Goal: Transaction & Acquisition: Purchase product/service

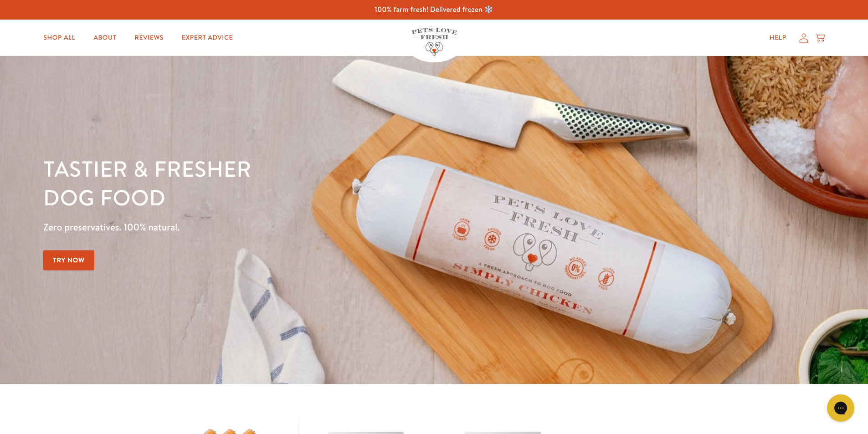
click at [805, 40] on icon at bounding box center [803, 38] width 9 height 10
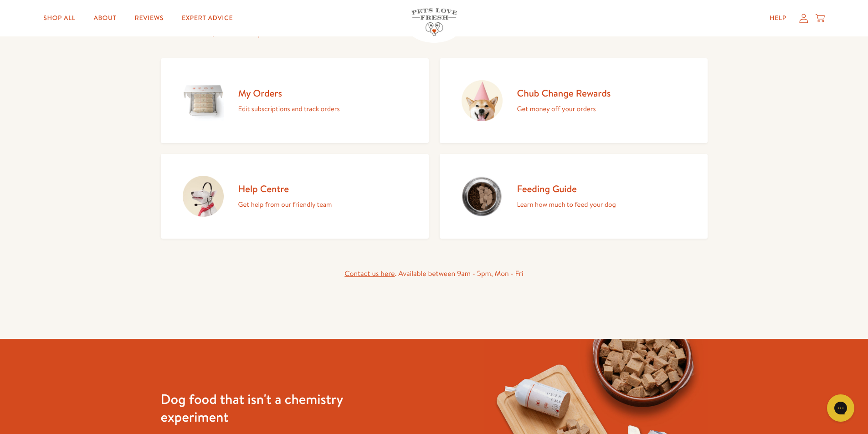
click at [260, 95] on h2 "My Orders" at bounding box center [289, 93] width 102 height 12
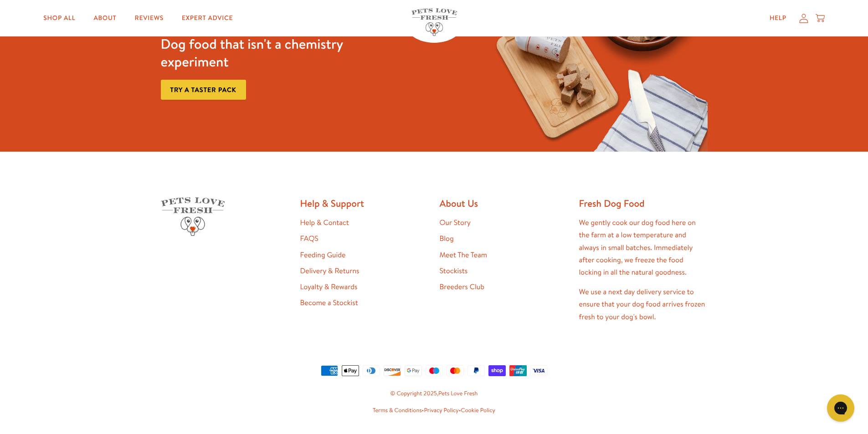
scroll to position [46, 0]
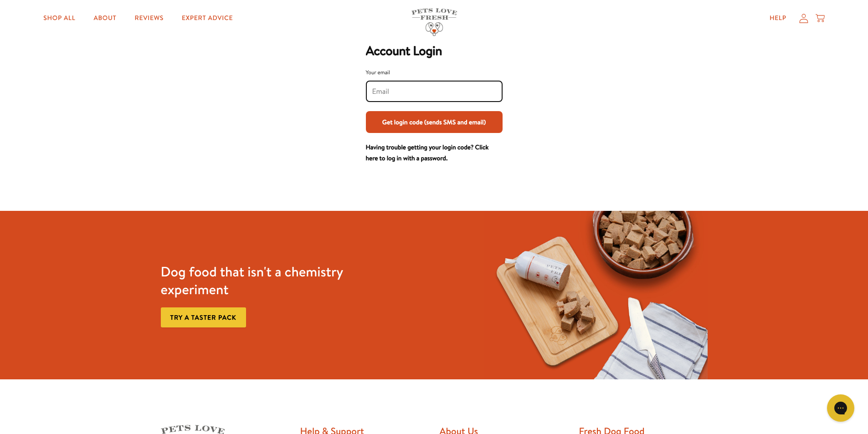
click at [378, 93] on input "Your email" at bounding box center [434, 92] width 124 height 10
type input "paul.elsey1@ntlworld.com"
drag, startPoint x: 413, startPoint y: 92, endPoint x: 440, endPoint y: 99, distance: 28.2
click at [416, 92] on input "paul.elsey1@ntlworld.com" at bounding box center [434, 92] width 124 height 10
click at [401, 122] on button "Get login code (sends SMS and email)" at bounding box center [434, 122] width 137 height 22
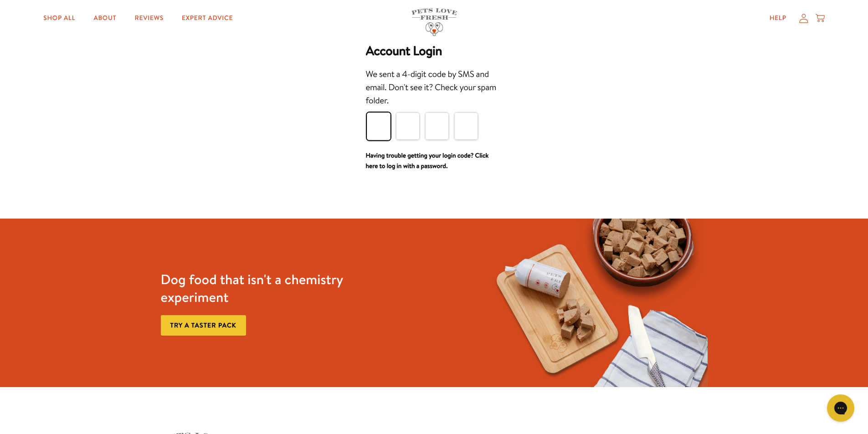
type input "3"
type input "7"
type input "1"
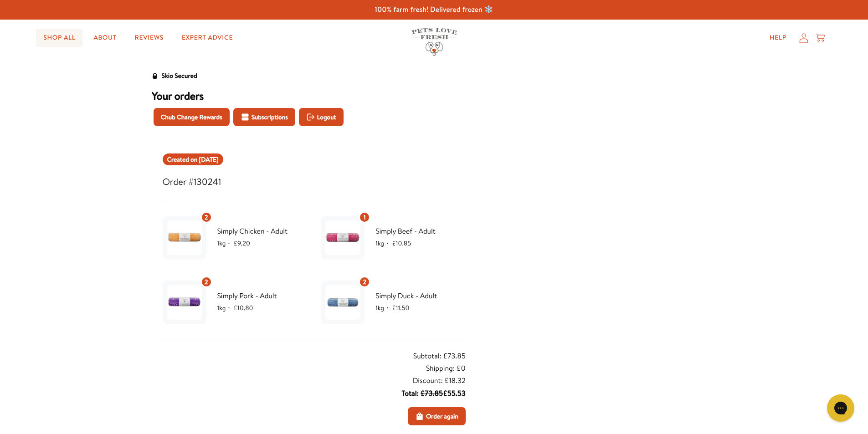
click at [58, 37] on link "Shop All" at bounding box center [59, 38] width 46 height 18
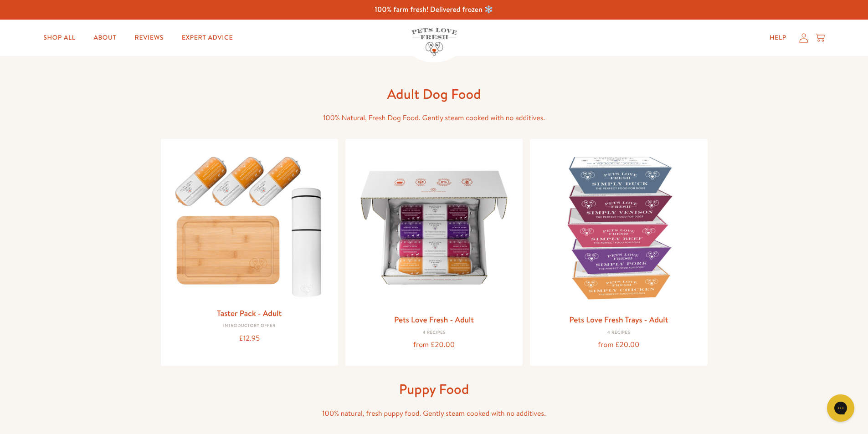
scroll to position [91, 0]
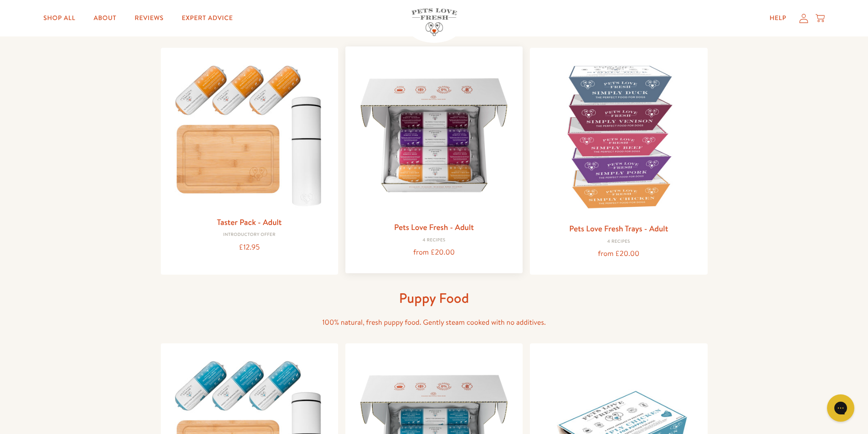
click at [428, 168] on img at bounding box center [434, 135] width 163 height 163
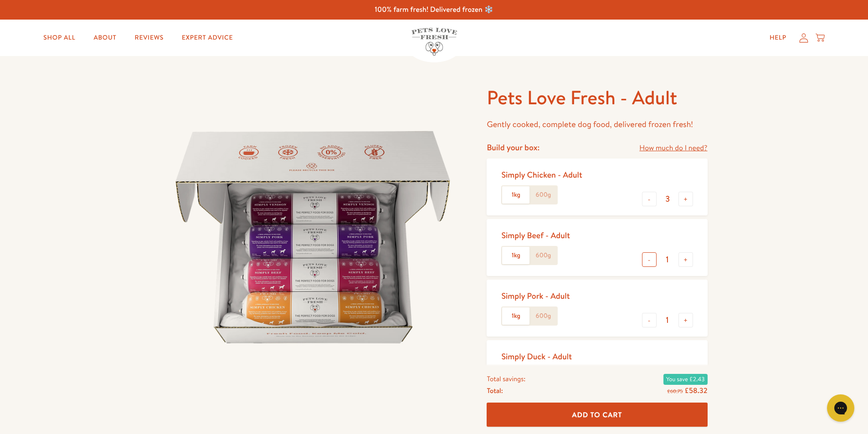
click at [646, 261] on button "-" at bounding box center [649, 259] width 15 height 15
type input "0"
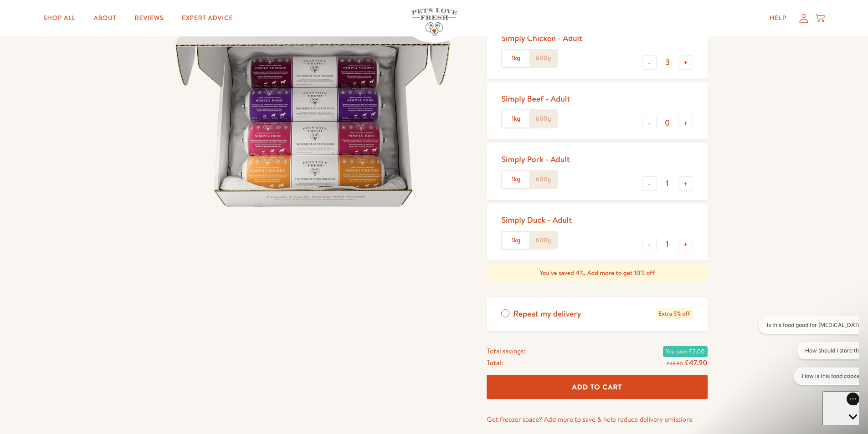
scroll to position [91, 0]
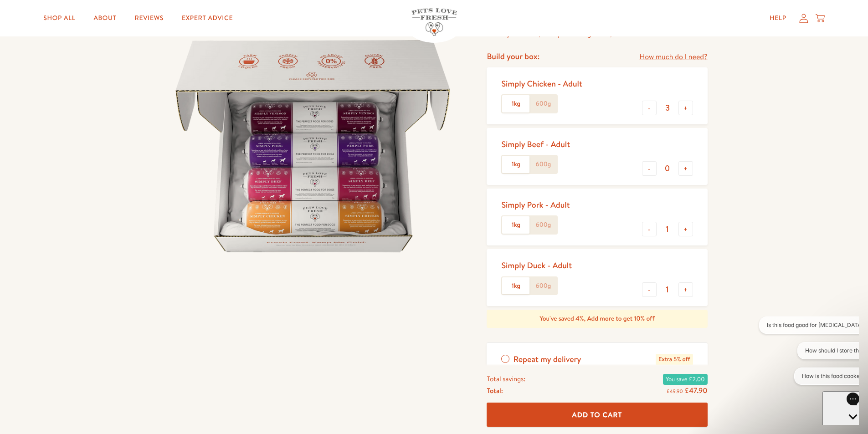
click at [547, 106] on label "600g" at bounding box center [542, 103] width 27 height 17
click at [0, 0] on input "600g" at bounding box center [0, 0] width 0 height 0
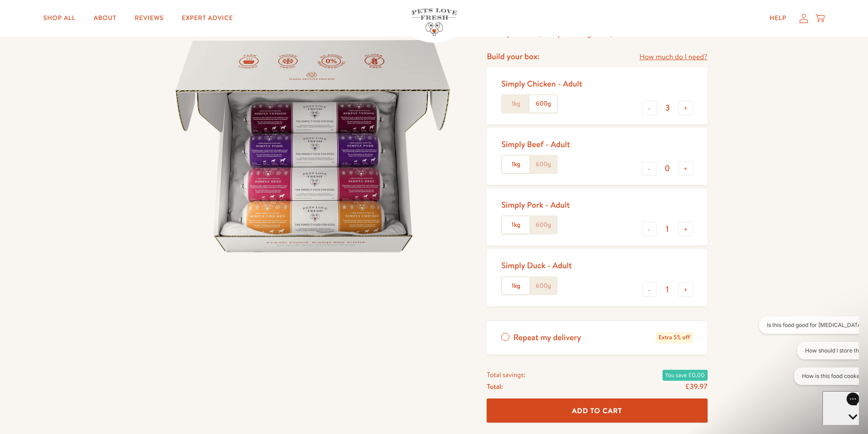
click at [539, 165] on label "600g" at bounding box center [542, 164] width 27 height 17
click at [0, 0] on input "600g" at bounding box center [0, 0] width 0 height 0
click at [542, 230] on label "600g" at bounding box center [542, 224] width 27 height 17
click at [0, 0] on input "600g" at bounding box center [0, 0] width 0 height 0
click at [545, 286] on label "600g" at bounding box center [542, 285] width 27 height 17
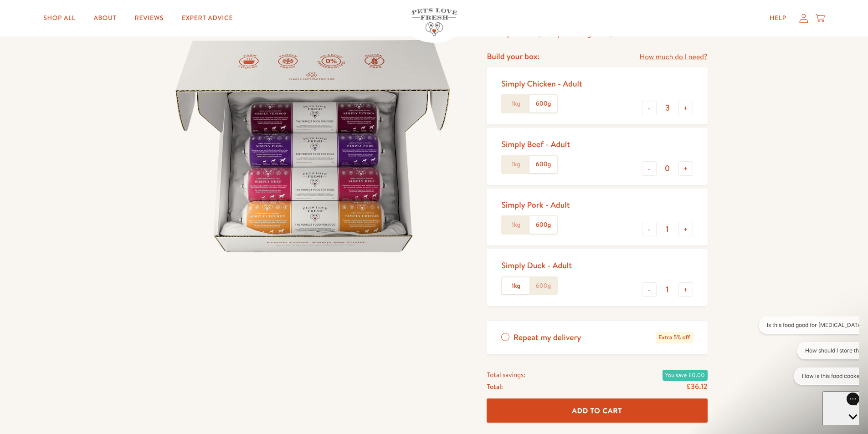
click at [510, 287] on label "1kg" at bounding box center [515, 285] width 27 height 17
click at [0, 0] on input "1kg" at bounding box center [0, 0] width 0 height 0
click at [514, 285] on label "1kg" at bounding box center [515, 285] width 27 height 17
click at [0, 0] on input "1kg" at bounding box center [0, 0] width 0 height 0
click at [544, 286] on label "600g" at bounding box center [542, 285] width 27 height 17
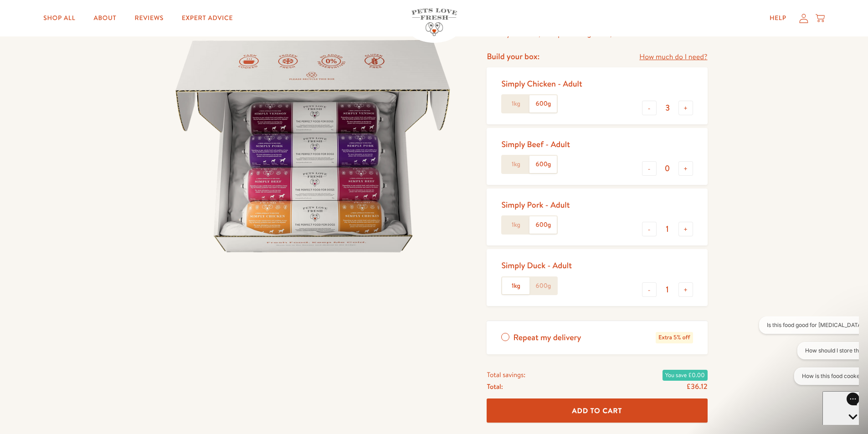
click at [0, 0] on input "600g" at bounding box center [0, 0] width 0 height 0
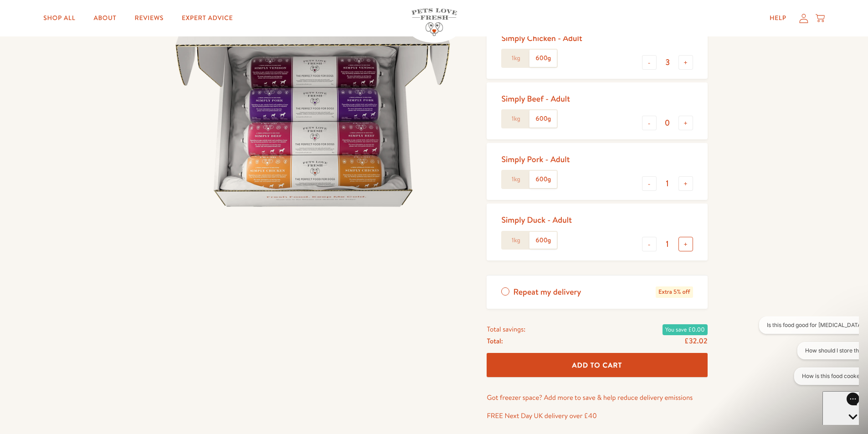
click at [684, 245] on button "+" at bounding box center [685, 244] width 15 height 15
type input "2"
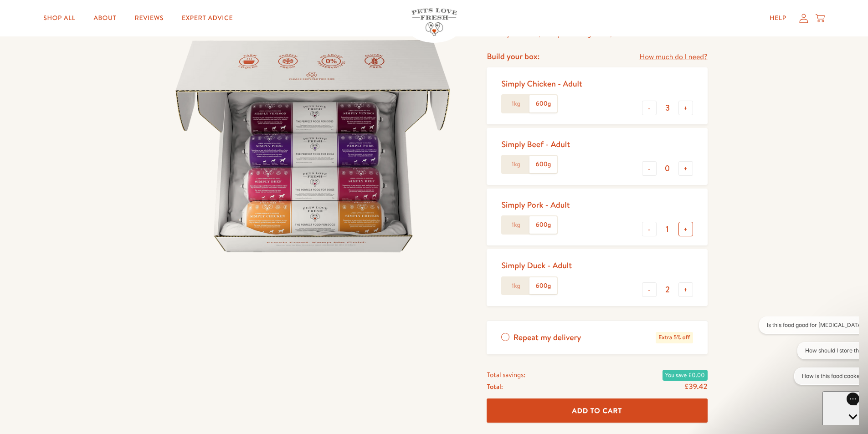
click at [686, 229] on button "+" at bounding box center [685, 229] width 15 height 15
click at [647, 229] on button "-" at bounding box center [649, 229] width 15 height 15
click at [686, 230] on button "+" at bounding box center [685, 229] width 15 height 15
type input "2"
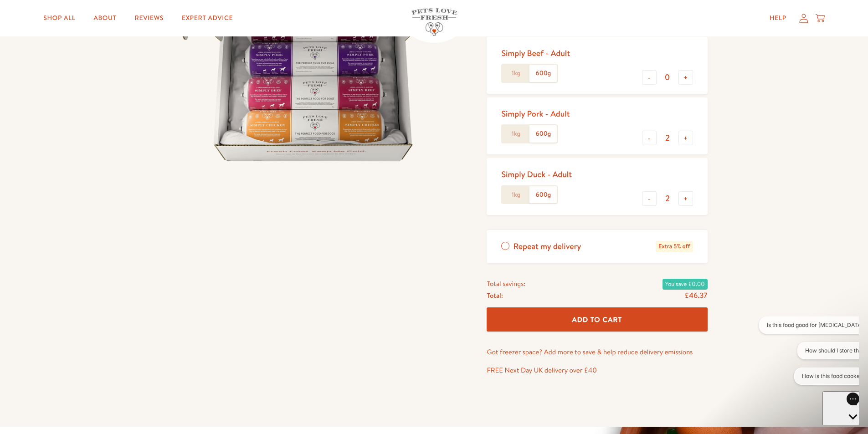
scroll to position [228, 0]
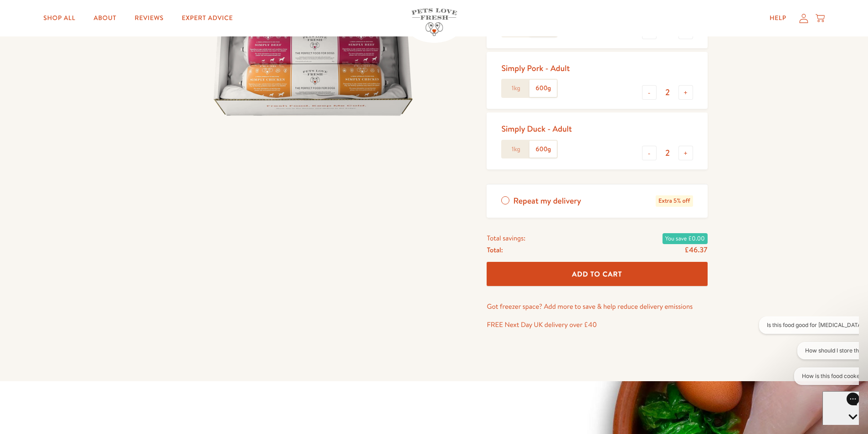
click at [615, 274] on span "Add To Cart" at bounding box center [597, 274] width 50 height 10
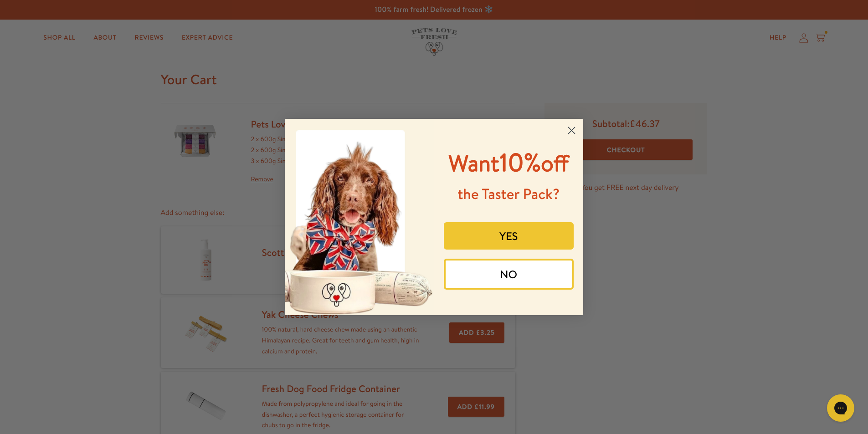
click at [504, 235] on button "YES" at bounding box center [509, 235] width 130 height 27
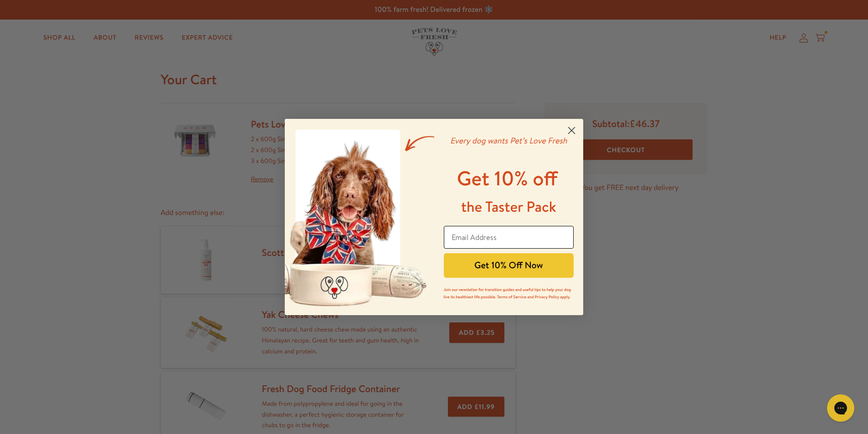
click at [462, 236] on input "Email Address" at bounding box center [509, 237] width 130 height 23
type input "[PERSON_NAME][EMAIL_ADDRESS][DOMAIN_NAME]"
click at [518, 269] on button "Get 10% Off Now" at bounding box center [509, 265] width 130 height 25
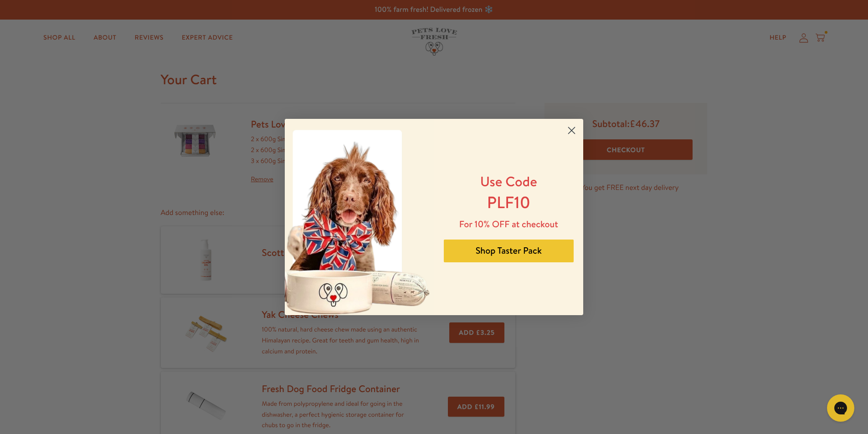
click at [571, 129] on circle "Close dialog" at bounding box center [571, 130] width 15 height 15
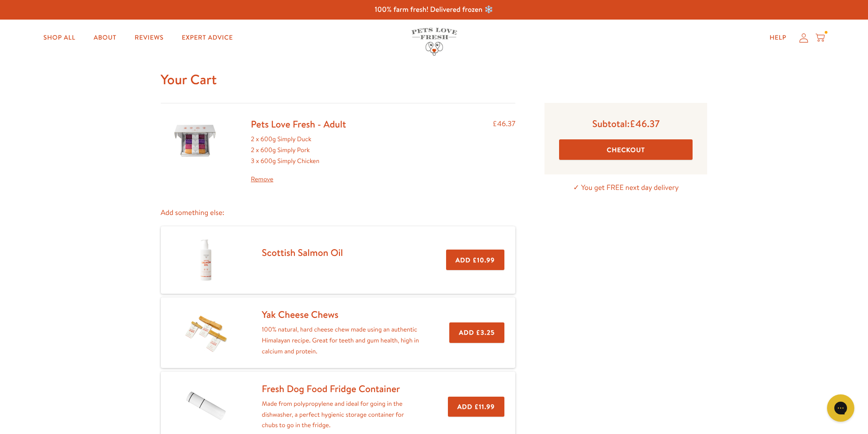
click at [632, 152] on button "Checkout" at bounding box center [625, 149] width 133 height 20
